Goal: Task Accomplishment & Management: Manage account settings

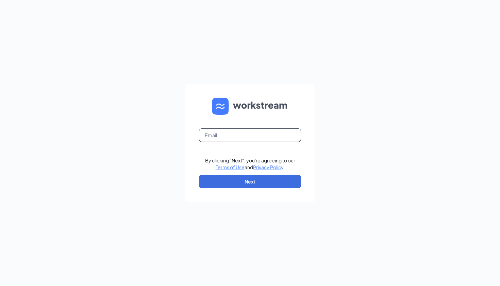
click at [223, 138] on input "text" at bounding box center [250, 135] width 102 height 14
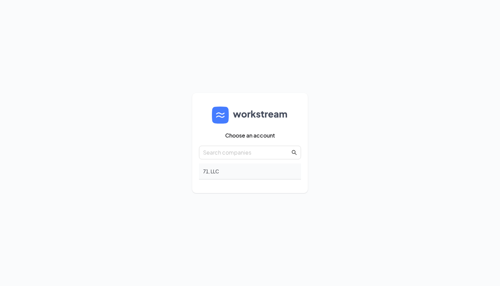
click at [210, 172] on div "71, LLC" at bounding box center [250, 171] width 102 height 16
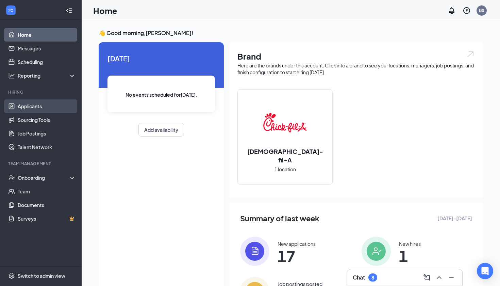
click at [48, 108] on link "Applicants" at bounding box center [47, 106] width 58 height 14
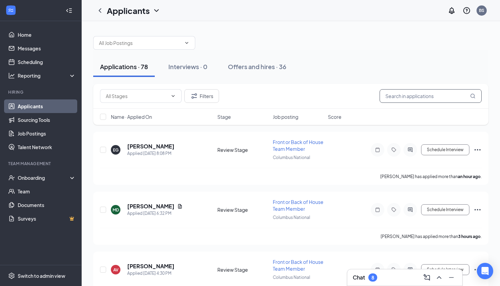
click at [419, 96] on input "text" at bounding box center [431, 96] width 102 height 14
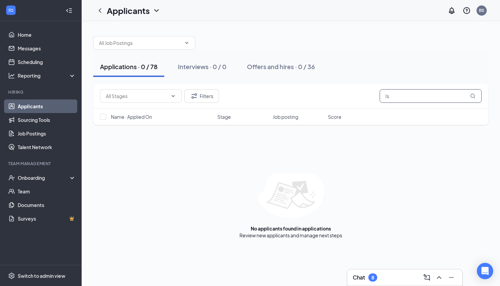
type input "I"
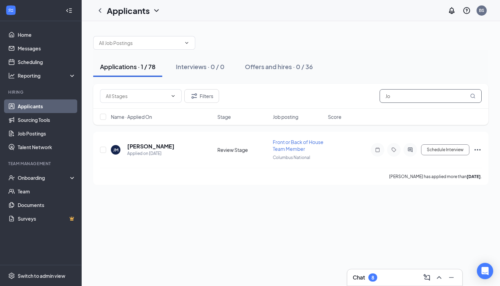
type input "J"
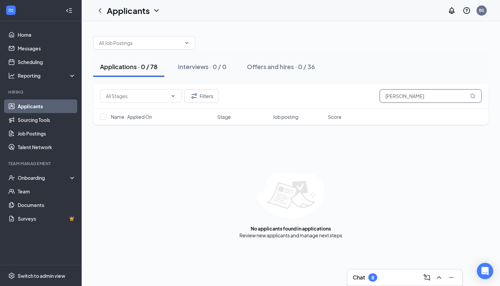
click at [399, 97] on input "[PERSON_NAME]" at bounding box center [431, 96] width 102 height 14
type input "r"
type input "[PERSON_NAME]"
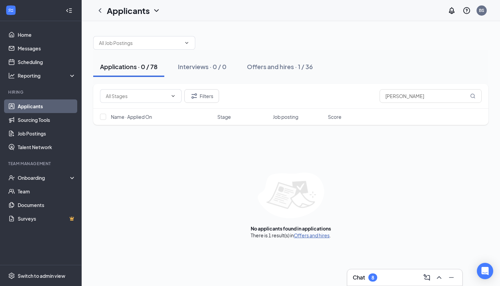
click at [311, 235] on link "Offers and hires" at bounding box center [312, 235] width 36 height 6
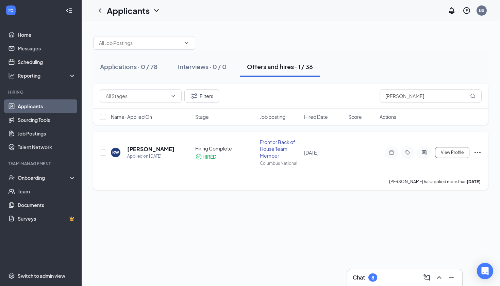
click at [476, 151] on icon "Ellipses" at bounding box center [478, 152] width 8 height 8
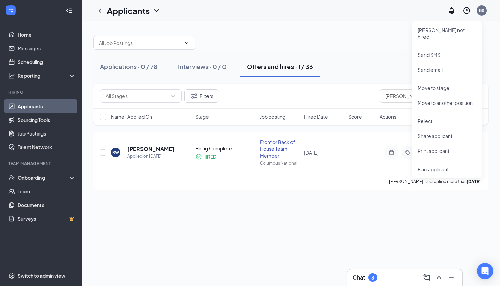
click at [273, 219] on div "Applications · 0 / 78 Interviews · 0 / 0 Offers and hires · 1 / 36 Filters [PER…" at bounding box center [291, 153] width 418 height 265
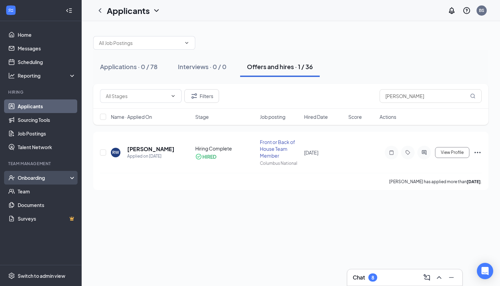
click at [40, 181] on div "Onboarding" at bounding box center [41, 178] width 82 height 14
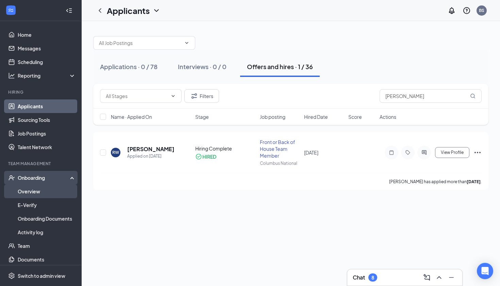
click at [34, 193] on link "Overview" at bounding box center [47, 191] width 58 height 14
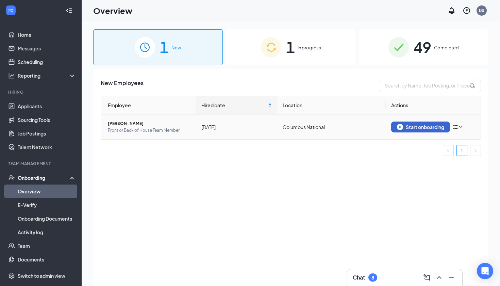
click at [429, 127] on div "Start onboarding" at bounding box center [420, 127] width 47 height 6
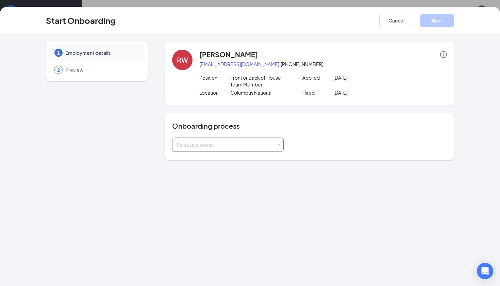
click at [216, 145] on div "Select a process" at bounding box center [227, 144] width 100 height 7
click at [209, 157] on span "Team Member Onboarding" at bounding box center [205, 159] width 60 height 6
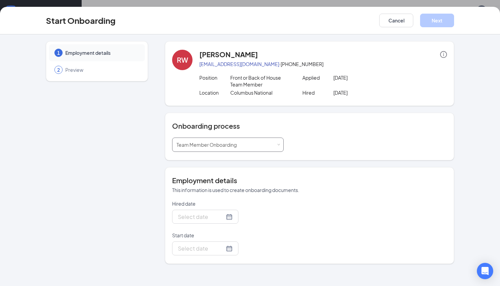
type input "[DATE]"
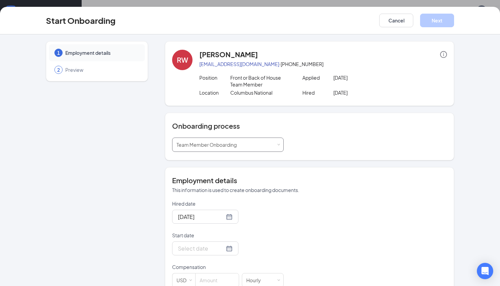
scroll to position [53, 0]
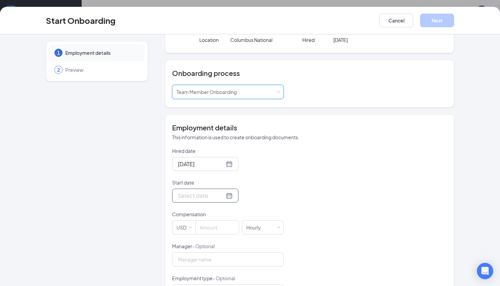
click at [200, 197] on input "Start date" at bounding box center [201, 195] width 47 height 9
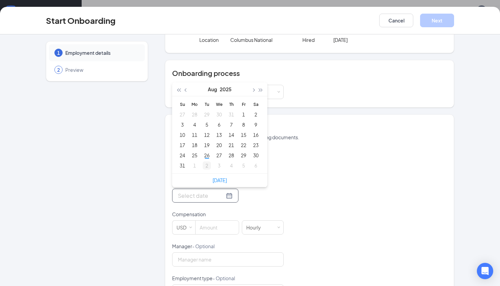
type input "[DATE]"
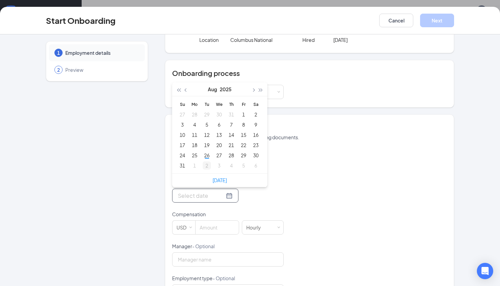
type input "[DATE]"
click at [207, 166] on div "2" at bounding box center [207, 165] width 8 height 8
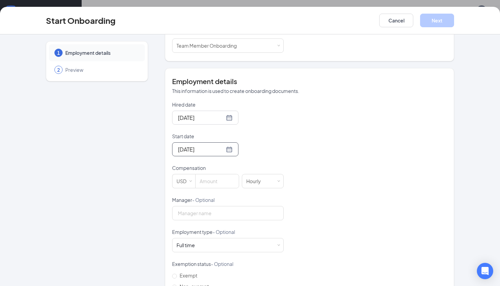
scroll to position [103, 0]
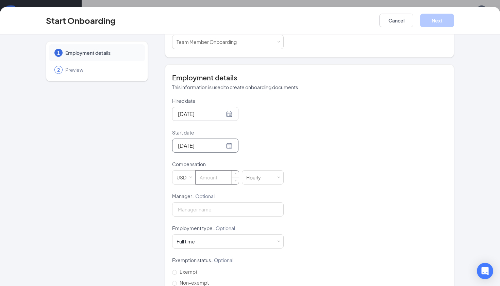
click at [217, 176] on input at bounding box center [217, 177] width 43 height 14
click at [223, 176] on input "14" at bounding box center [217, 177] width 43 height 14
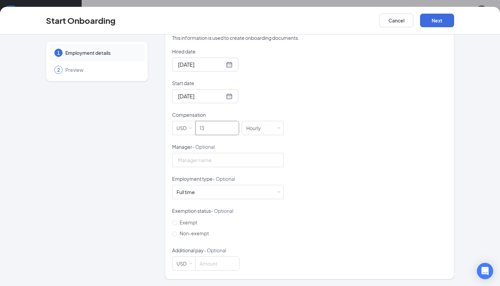
scroll to position [151, 0]
type input "13"
click at [203, 190] on div "Full time Works 30+ hours per week and is reasonably expected to work" at bounding box center [228, 193] width 103 height 14
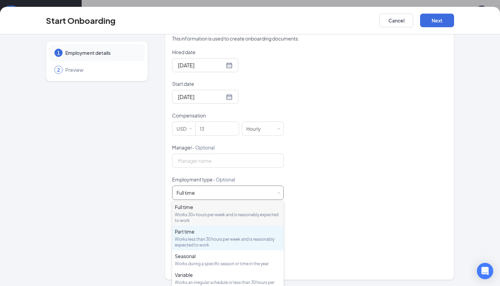
click at [200, 238] on div "Works less than 30 hours per week and is reasonably expected to work" at bounding box center [228, 242] width 106 height 12
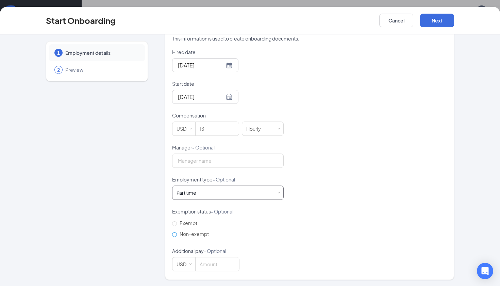
scroll to position [31, 0]
click at [175, 233] on input "Non-exempt" at bounding box center [174, 234] width 5 height 5
radio input "true"
click at [440, 19] on button "Next" at bounding box center [437, 21] width 34 height 14
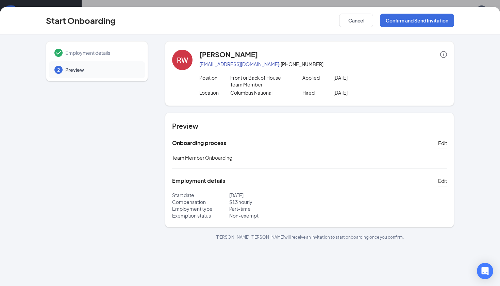
scroll to position [0, 0]
click at [405, 17] on button "Confirm and Send Invitation" at bounding box center [417, 21] width 74 height 14
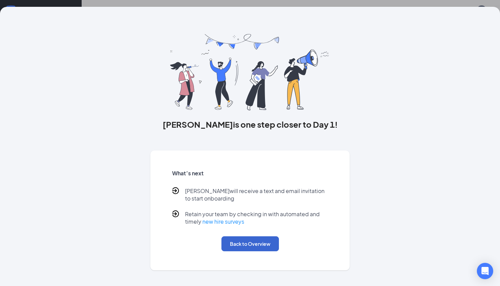
click at [248, 244] on button "Back to Overview" at bounding box center [249, 243] width 57 height 15
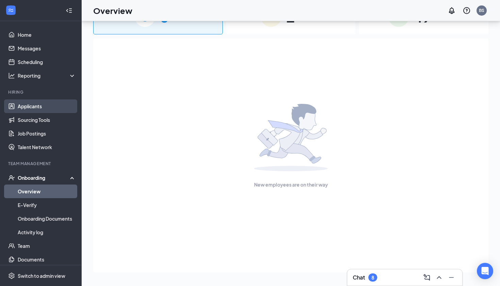
click at [34, 107] on link "Applicants" at bounding box center [47, 106] width 58 height 14
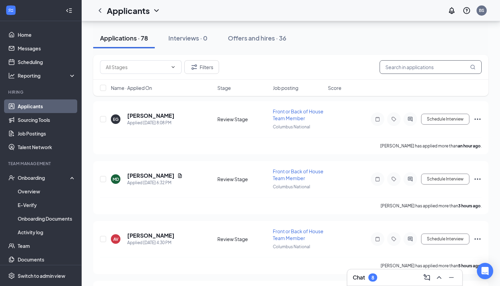
click at [427, 68] on input "text" at bounding box center [431, 67] width 102 height 14
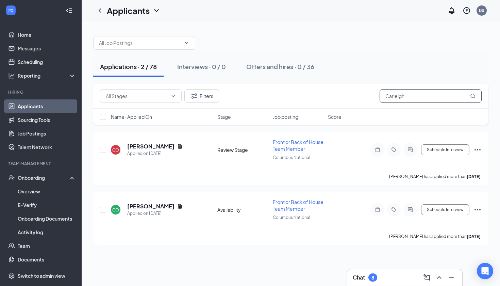
type input "Carleigh"
drag, startPoint x: 427, startPoint y: 68, endPoint x: 476, endPoint y: 150, distance: 95.2
click at [476, 150] on icon "Ellipses" at bounding box center [478, 149] width 6 height 1
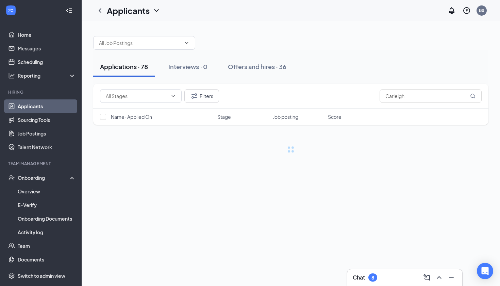
click at [476, 150] on div at bounding box center [290, 148] width 395 height 7
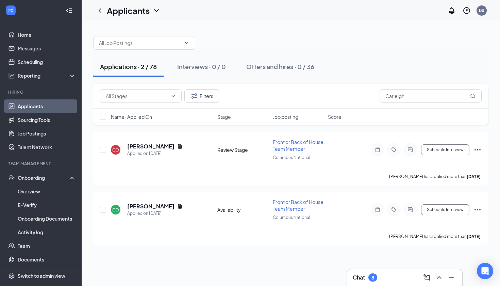
click at [476, 150] on icon "Ellipses" at bounding box center [478, 149] width 6 height 1
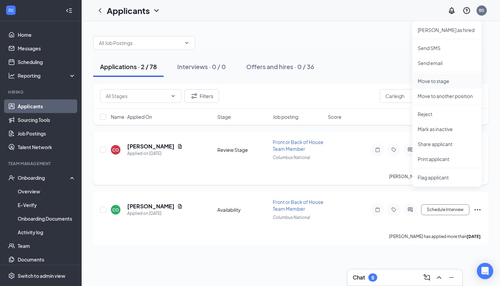
click at [440, 81] on p "Move to stage" at bounding box center [447, 81] width 59 height 7
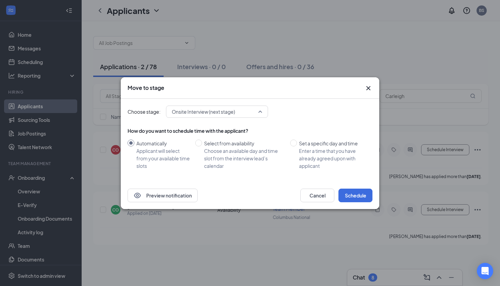
click at [239, 113] on span "Onsite Interview (next stage)" at bounding box center [214, 111] width 84 height 10
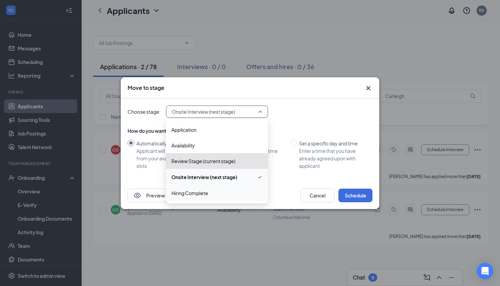
click at [210, 194] on span "Hiring Complete" at bounding box center [216, 192] width 91 height 7
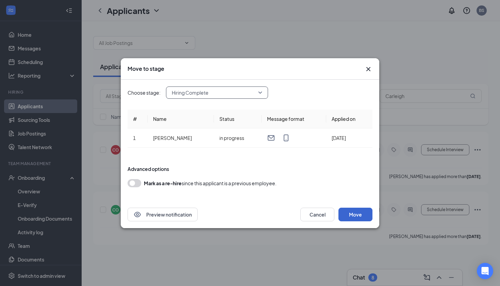
click at [358, 215] on button "Move" at bounding box center [356, 215] width 34 height 14
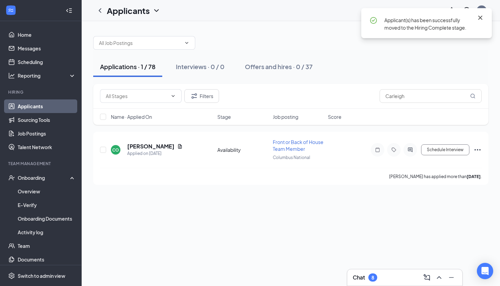
click at [480, 18] on icon "Cross" at bounding box center [480, 18] width 4 height 4
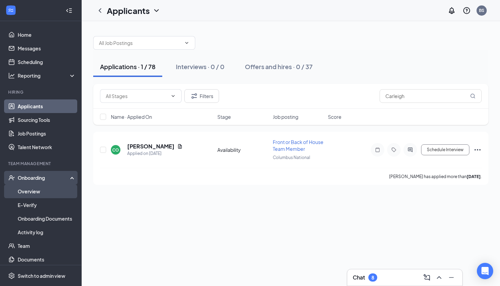
click at [32, 191] on link "Overview" at bounding box center [47, 191] width 58 height 14
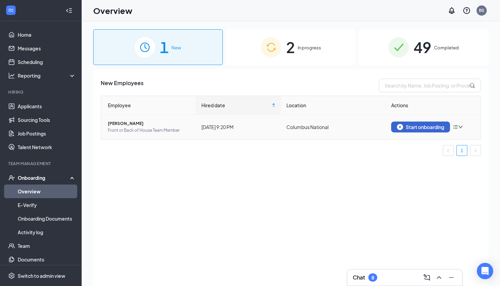
click at [430, 129] on div "Start onboarding" at bounding box center [420, 127] width 47 height 6
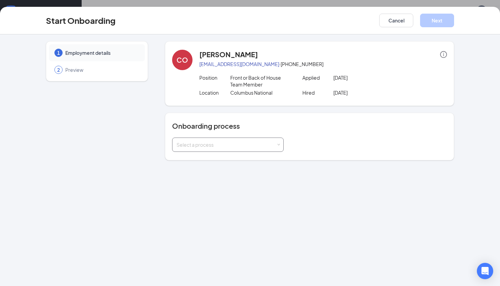
click at [228, 150] on div "Select a process" at bounding box center [228, 145] width 103 height 14
click at [200, 161] on span "Team Member Onboarding" at bounding box center [205, 159] width 60 height 6
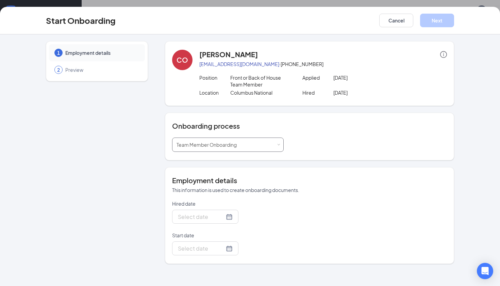
type input "[DATE]"
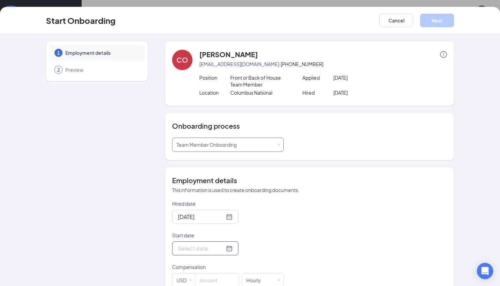
scroll to position [31, 0]
click at [198, 247] on input "Start date" at bounding box center [201, 248] width 47 height 9
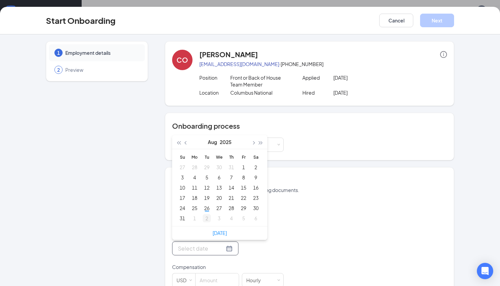
type input "[DATE]"
click at [207, 218] on div "2" at bounding box center [207, 218] width 8 height 8
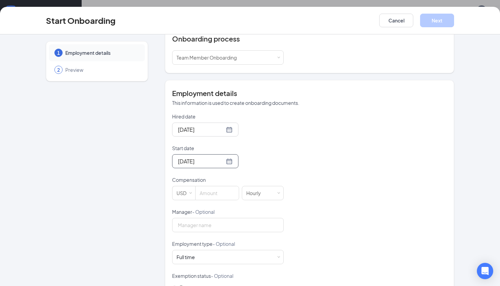
scroll to position [106, 0]
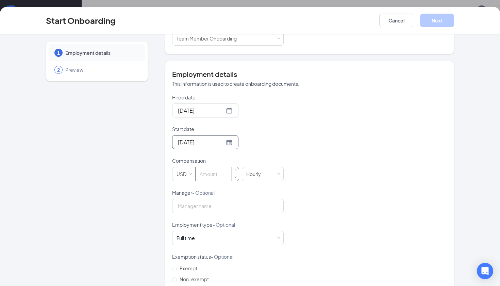
click at [213, 171] on input at bounding box center [217, 174] width 43 height 14
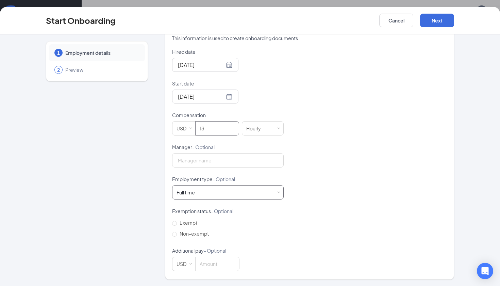
type input "13"
click at [208, 189] on div "Full time Works 30+ hours per week and is reasonably expected to work" at bounding box center [228, 192] width 103 height 14
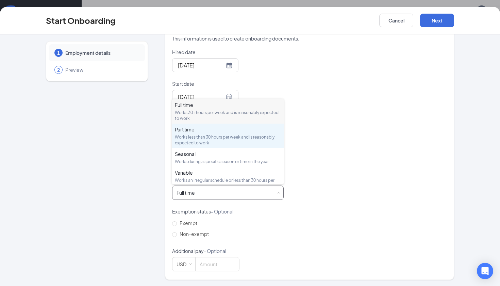
click at [208, 134] on div "Works less than 30 hours per week and is reasonably expected to work" at bounding box center [228, 140] width 106 height 12
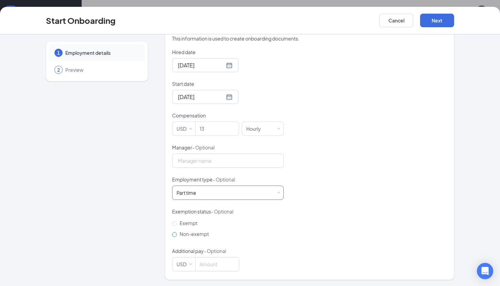
scroll to position [31, 0]
click at [176, 234] on input "Non-exempt" at bounding box center [174, 234] width 5 height 5
radio input "true"
click at [437, 19] on button "Next" at bounding box center [437, 21] width 34 height 14
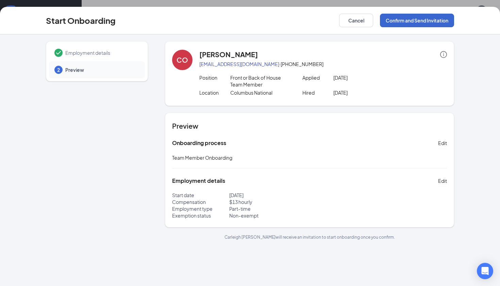
click at [412, 22] on button "Confirm and Send Invitation" at bounding box center [417, 21] width 74 height 14
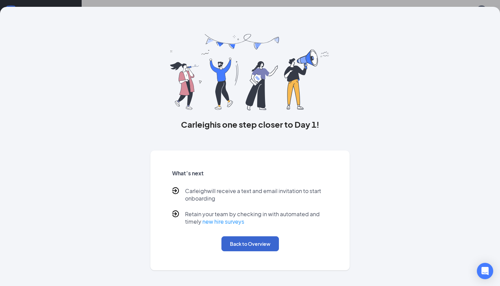
click at [233, 245] on button "Back to Overview" at bounding box center [249, 243] width 57 height 15
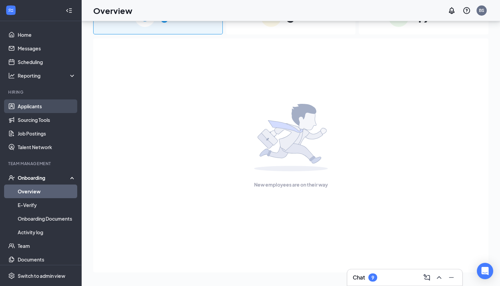
click at [21, 109] on link "Applicants" at bounding box center [47, 106] width 58 height 14
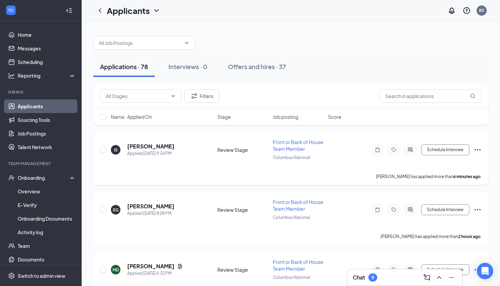
click at [478, 151] on icon "Ellipses" at bounding box center [478, 150] width 8 height 8
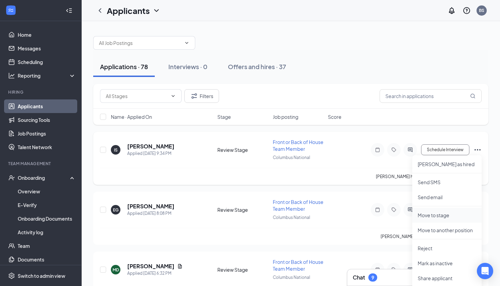
click at [430, 212] on p "Move to stage" at bounding box center [447, 215] width 59 height 7
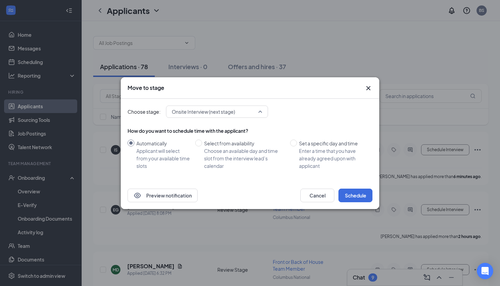
click at [193, 112] on span "Onsite Interview (next stage)" at bounding box center [203, 111] width 63 height 10
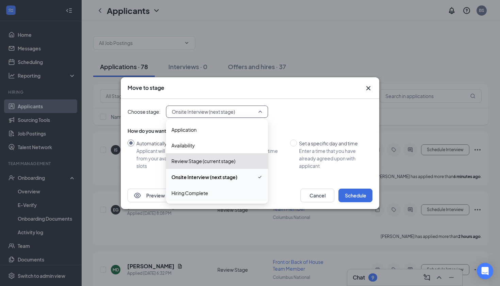
click at [193, 192] on span "Hiring Complete" at bounding box center [189, 192] width 37 height 7
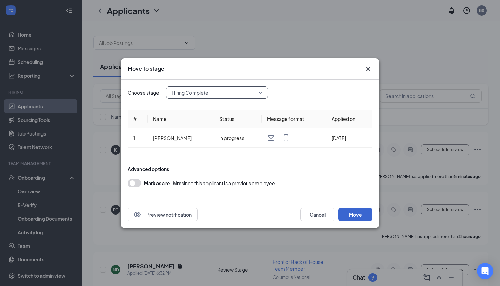
click at [358, 215] on button "Move" at bounding box center [356, 215] width 34 height 14
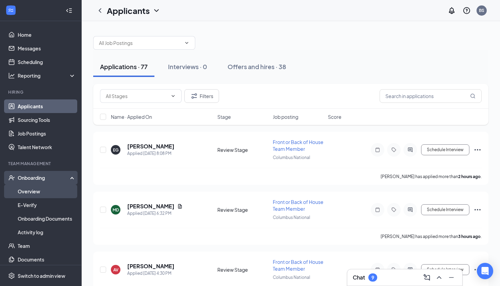
click at [33, 189] on link "Overview" at bounding box center [47, 191] width 58 height 14
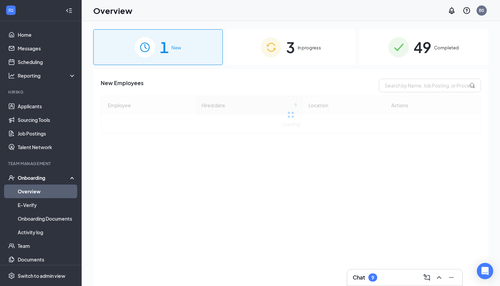
click at [33, 176] on div "Onboarding" at bounding box center [44, 177] width 52 height 7
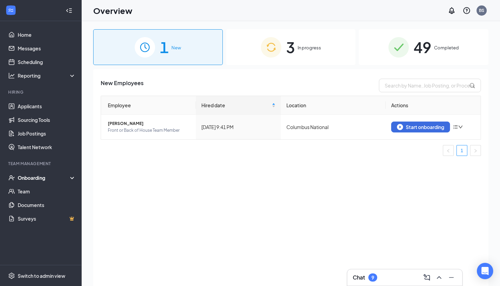
click at [32, 179] on div "Onboarding" at bounding box center [44, 177] width 52 height 7
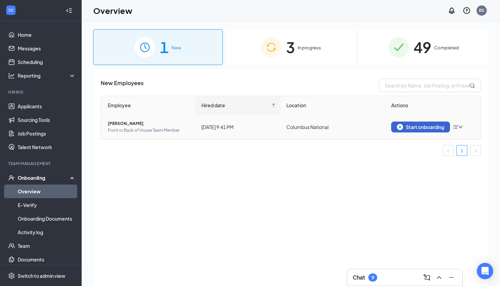
click at [409, 130] on button "Start onboarding" at bounding box center [420, 126] width 59 height 11
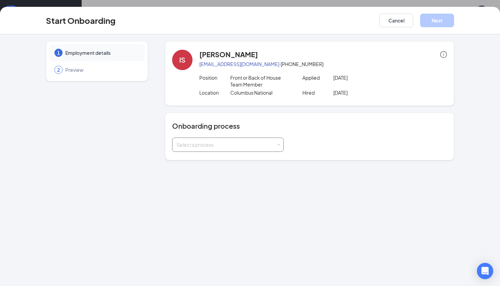
click at [227, 148] on div "Select a process" at bounding box center [228, 145] width 103 height 14
click at [216, 164] on li "Team Member Onboarding" at bounding box center [228, 159] width 112 height 12
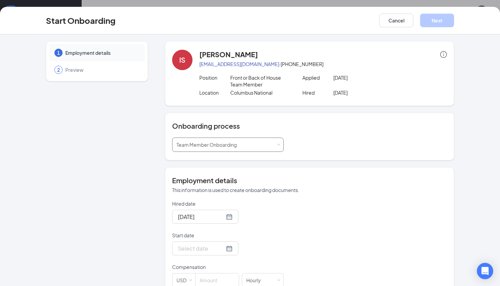
scroll to position [53, 0]
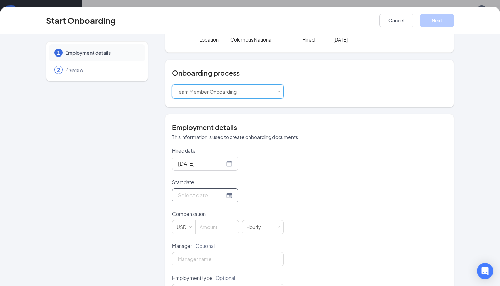
click at [227, 196] on div at bounding box center [205, 195] width 55 height 9
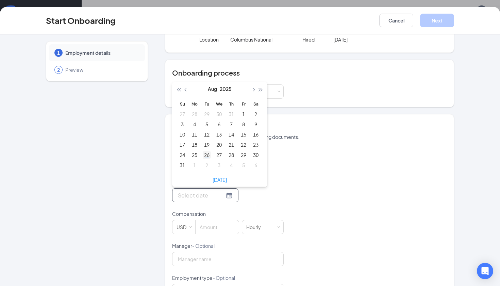
type input "[DATE]"
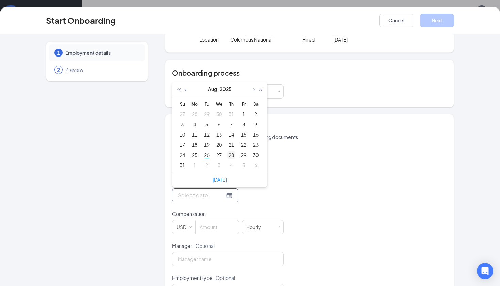
type input "[DATE]"
click at [219, 156] on div "27" at bounding box center [219, 155] width 8 height 8
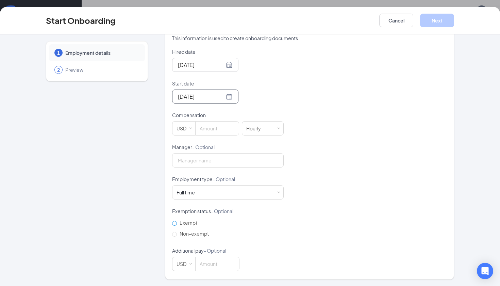
scroll to position [151, 0]
click at [175, 233] on input "Non-exempt" at bounding box center [174, 234] width 5 height 5
radio input "true"
click at [215, 132] on input at bounding box center [217, 129] width 43 height 14
type input "15.5"
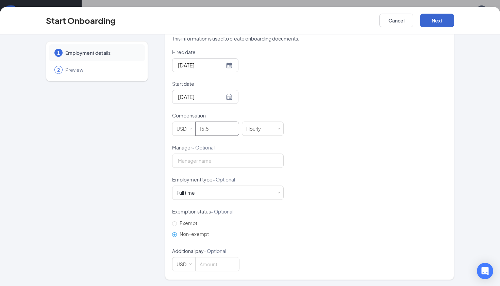
click at [435, 21] on button "Next" at bounding box center [437, 21] width 34 height 14
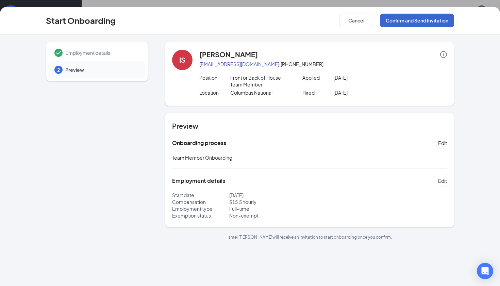
scroll to position [0, 0]
click at [421, 17] on button "Confirm and Send Invitation" at bounding box center [417, 21] width 74 height 14
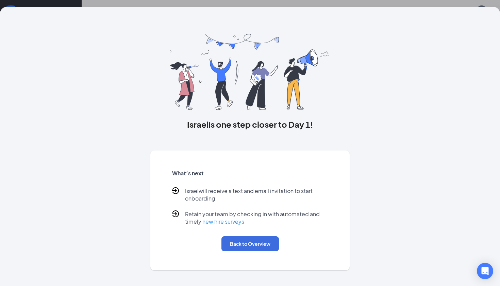
click at [256, 252] on div "What’s next Israel will receive a text and email invitation to start onboarding…" at bounding box center [250, 210] width 172 height 98
click at [256, 243] on button "Back to Overview" at bounding box center [249, 243] width 57 height 15
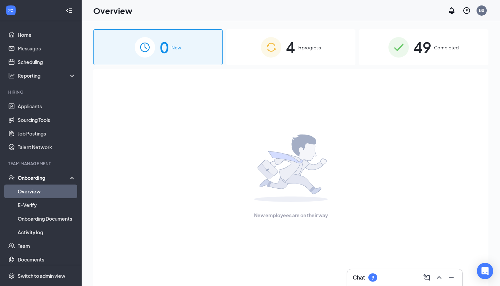
click at [307, 58] on div "4 In progress" at bounding box center [291, 47] width 130 height 36
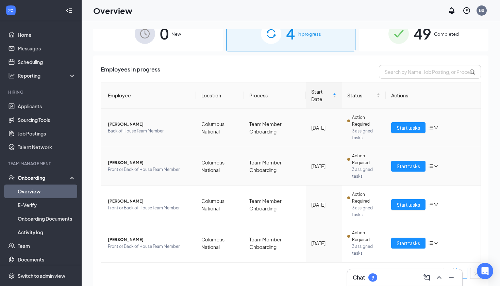
scroll to position [14, 0]
click at [437, 126] on icon "down" at bounding box center [436, 127] width 5 height 5
click at [377, 145] on div "Stop process" at bounding box center [397, 141] width 73 height 7
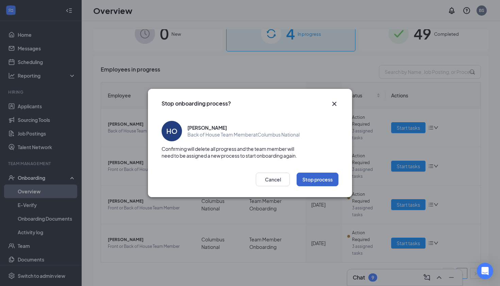
click at [316, 178] on button "Stop process" at bounding box center [318, 179] width 42 height 14
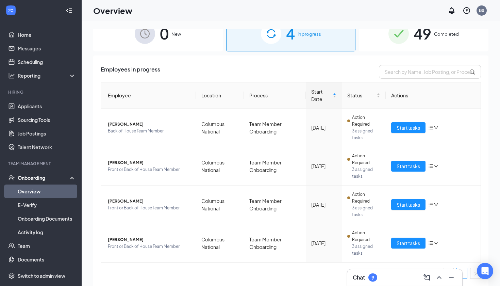
click at [42, 177] on div "Onboarding" at bounding box center [44, 177] width 52 height 7
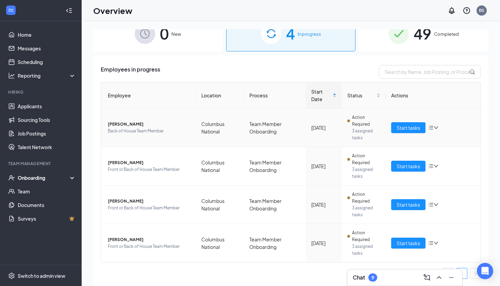
click at [432, 124] on div "Start tasks" at bounding box center [433, 127] width 84 height 11
click at [436, 130] on div "Start tasks" at bounding box center [433, 127] width 84 height 11
click at [436, 125] on div "Start tasks" at bounding box center [433, 127] width 84 height 11
click at [436, 127] on icon "down" at bounding box center [436, 127] width 5 height 5
click at [386, 168] on li "Remove from onboarding" at bounding box center [398, 171] width 82 height 15
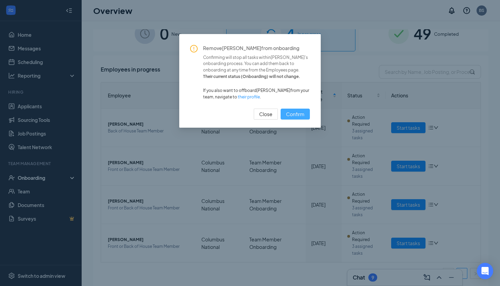
click at [291, 118] on span "Confirm" at bounding box center [295, 113] width 18 height 7
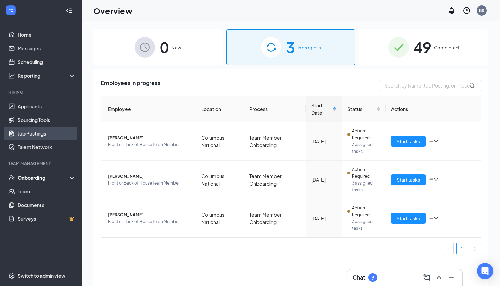
scroll to position [0, 0]
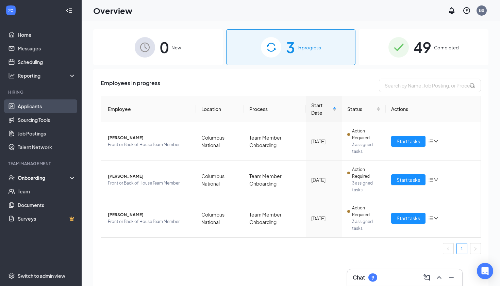
click at [30, 104] on link "Applicants" at bounding box center [47, 106] width 58 height 14
